Goal: Use online tool/utility

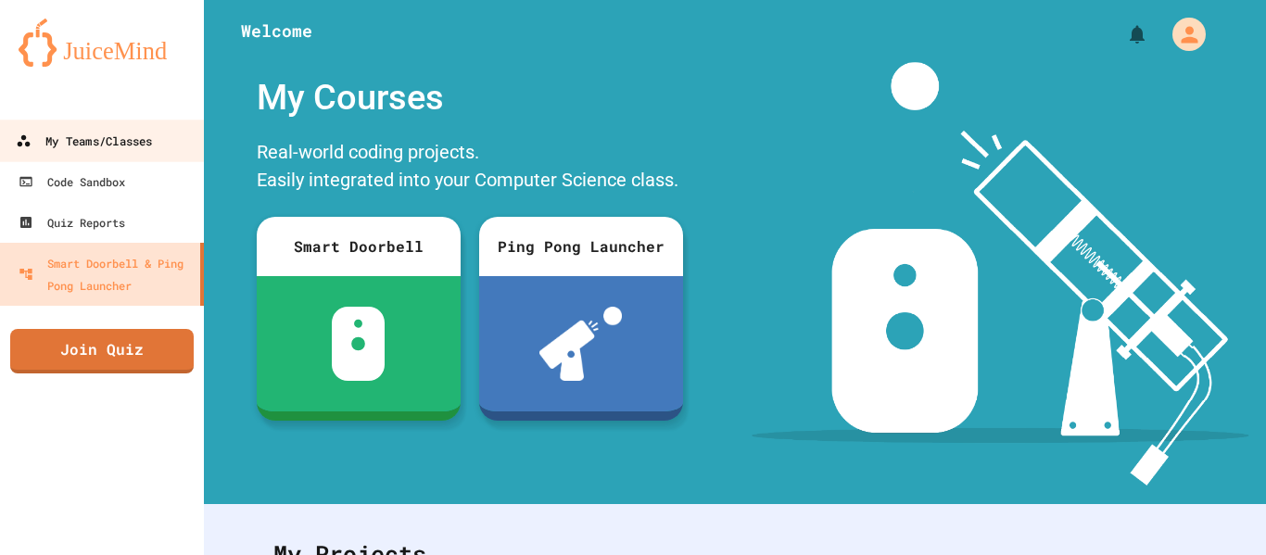
click at [158, 143] on link "My Teams/Classes" at bounding box center [102, 141] width 210 height 42
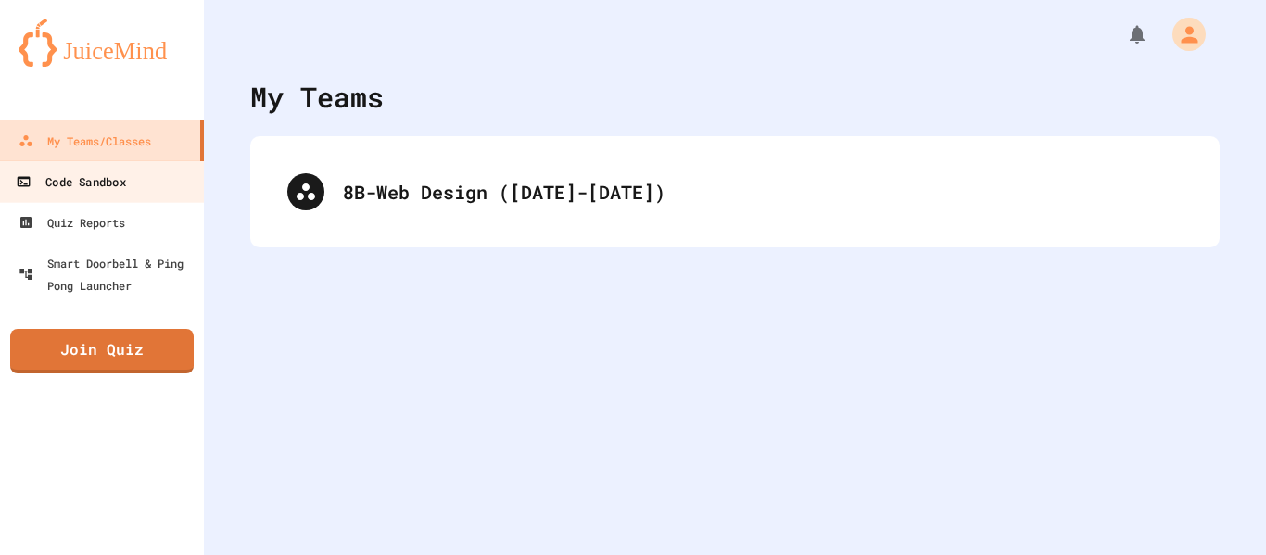
click at [115, 195] on link "Code Sandbox" at bounding box center [102, 181] width 210 height 42
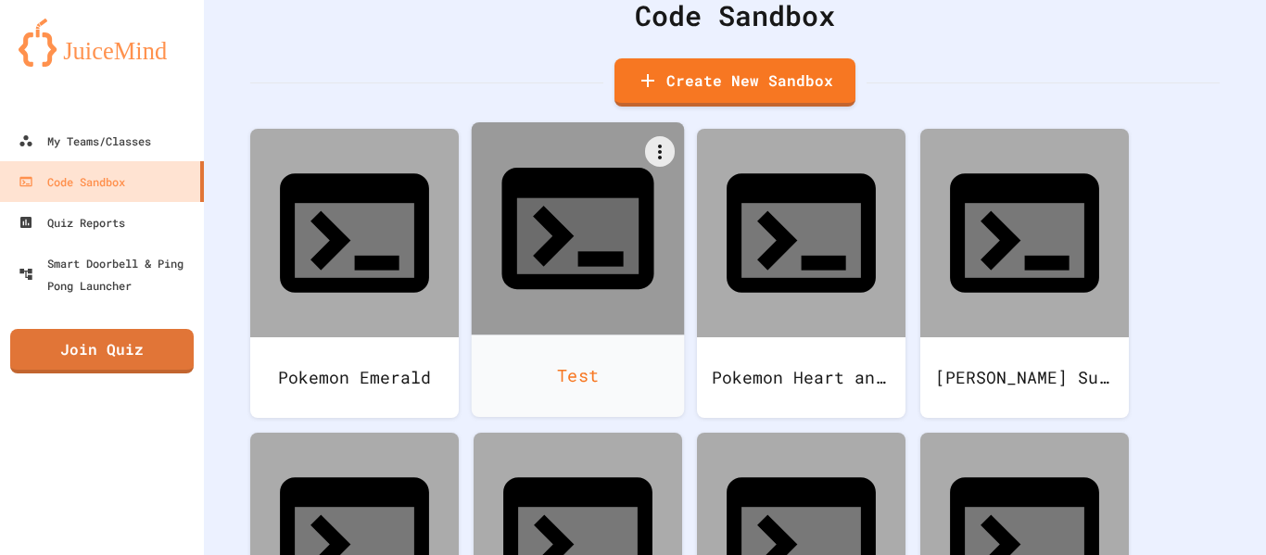
scroll to position [85, 0]
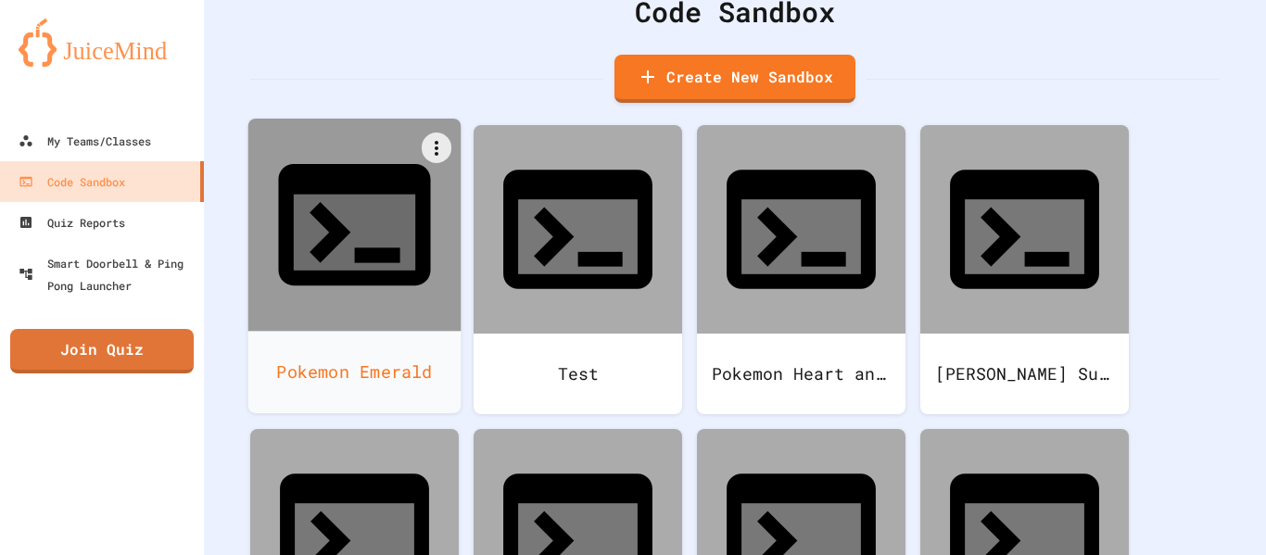
click at [413, 331] on div "Pokemon Emerald" at bounding box center [354, 372] width 213 height 82
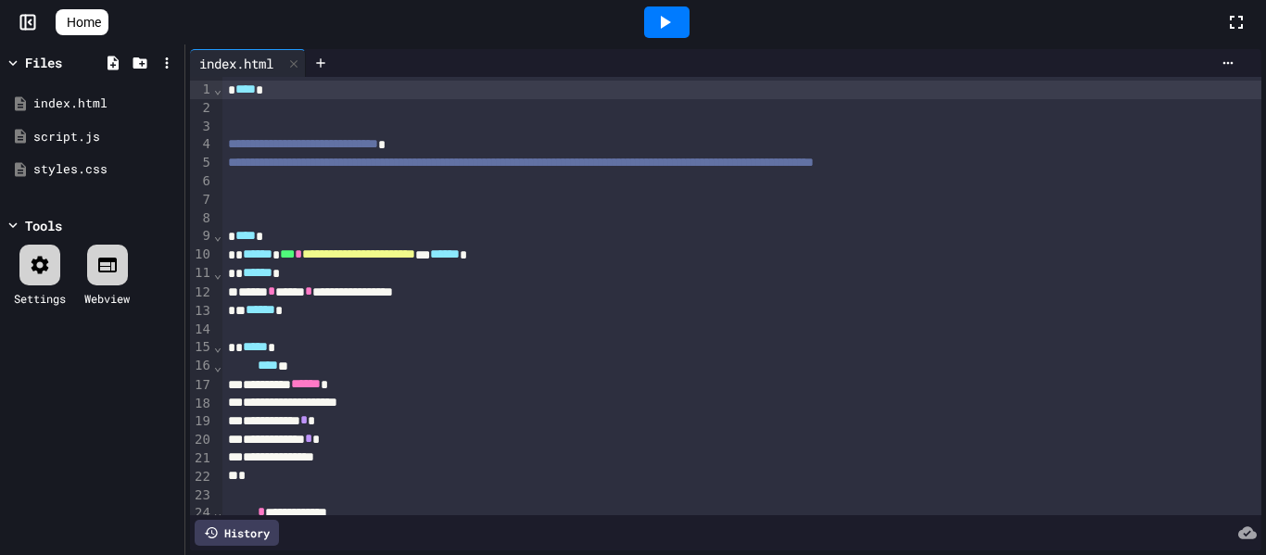
click at [699, 28] on div at bounding box center [667, 22] width 64 height 50
click at [675, 19] on icon at bounding box center [664, 22] width 22 height 22
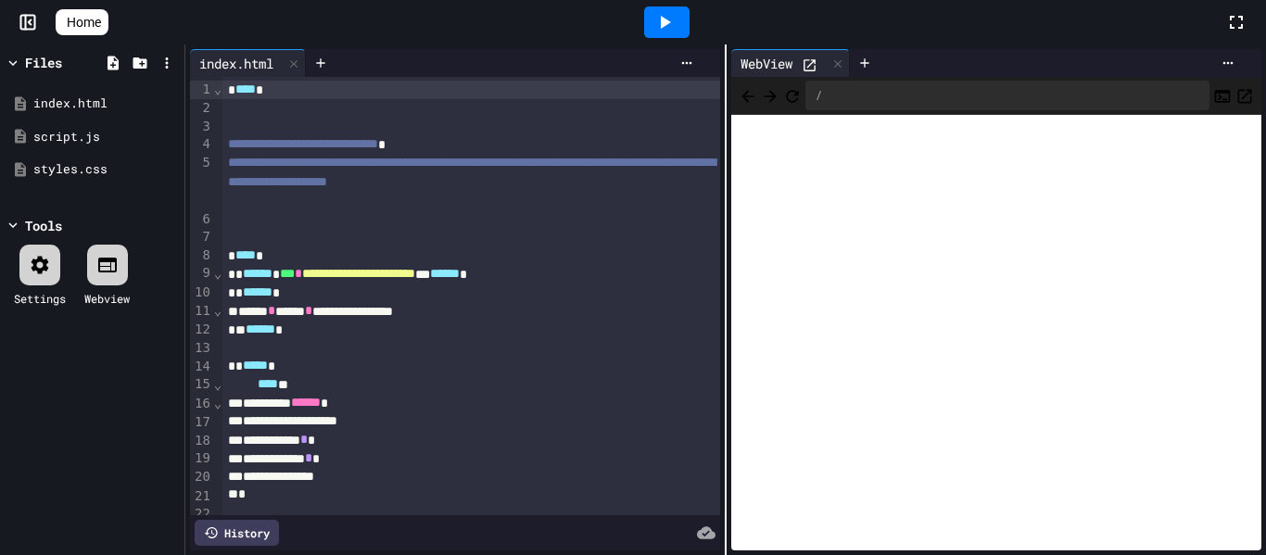
click at [1240, 93] on icon "Open in new tab" at bounding box center [1244, 96] width 19 height 19
